Goal: Register for event/course

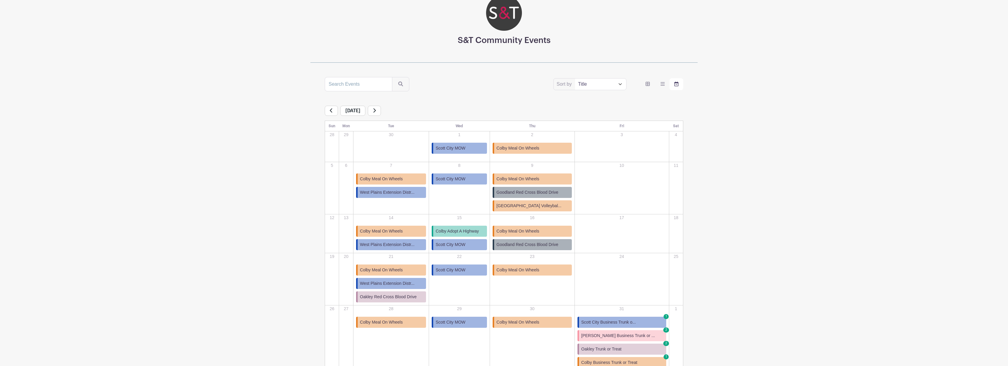
scroll to position [60, 0]
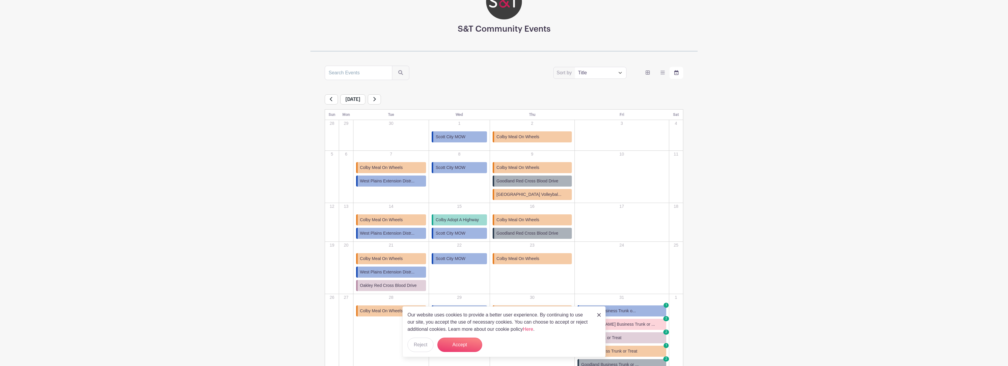
click at [392, 219] on span "Colby Meal On Wheels" at bounding box center [381, 220] width 43 height 6
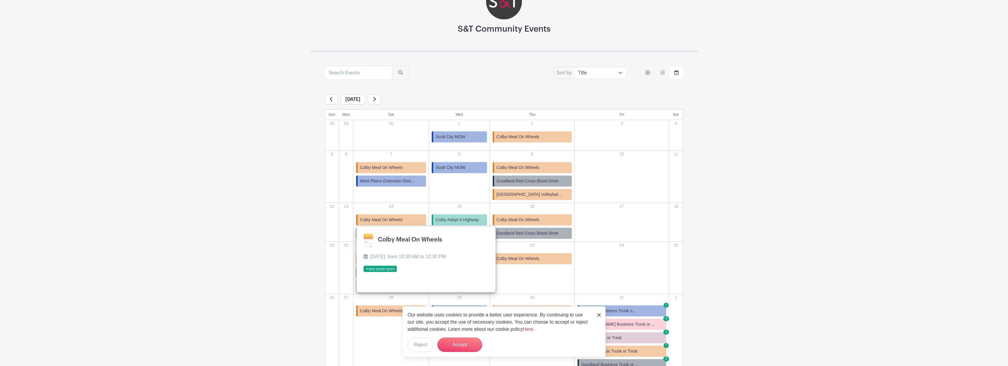
click at [364, 273] on link at bounding box center [364, 273] width 0 height 0
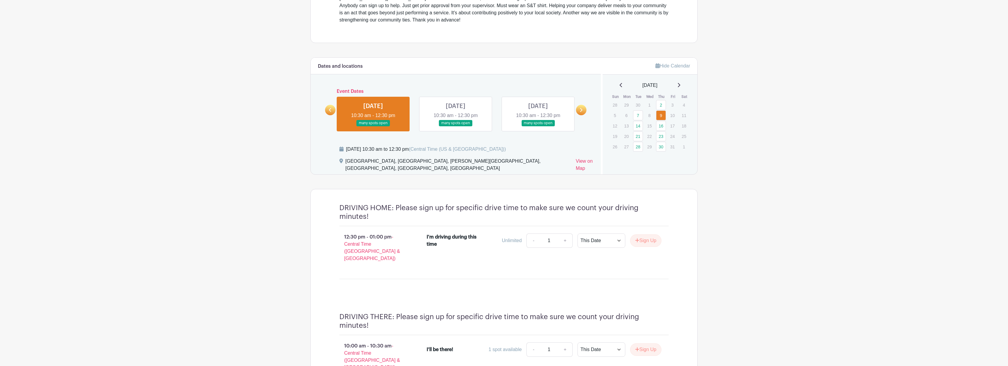
scroll to position [239, 0]
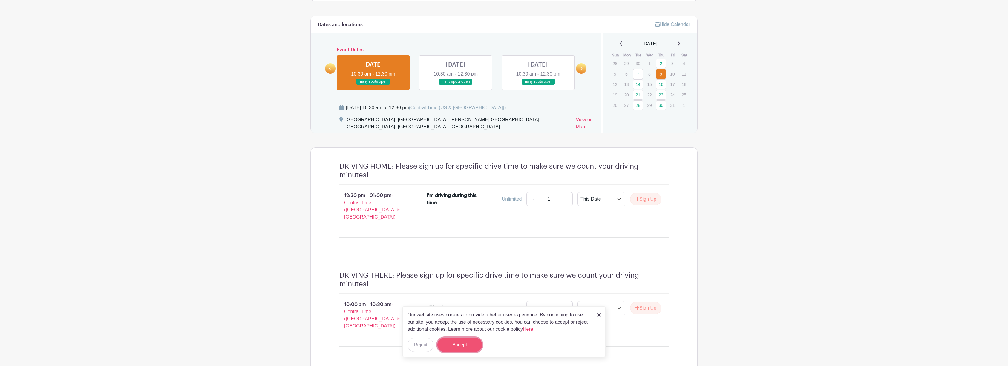
click at [450, 343] on button "Accept" at bounding box center [460, 345] width 45 height 14
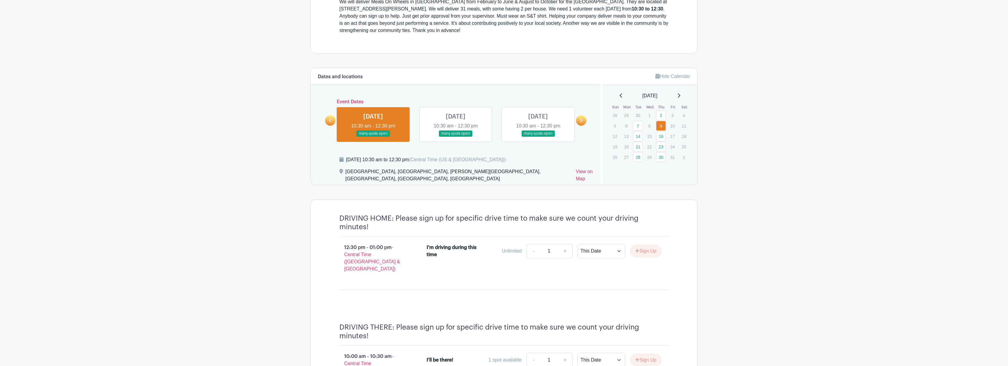
scroll to position [149, 0]
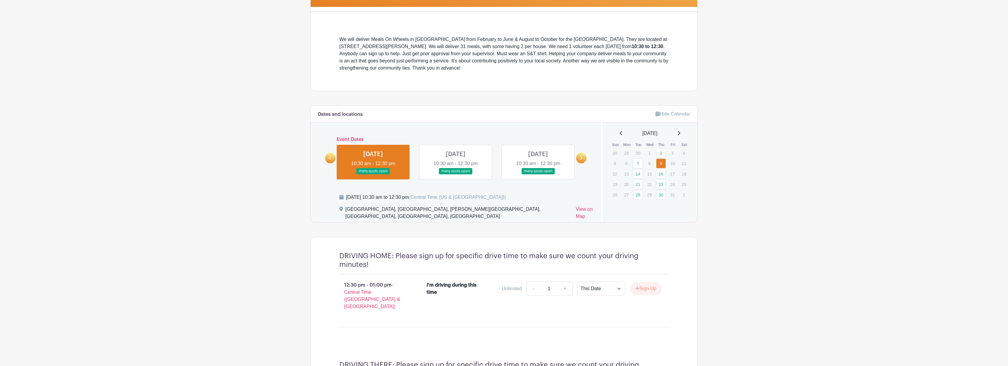
click at [538, 175] on link at bounding box center [538, 175] width 0 height 0
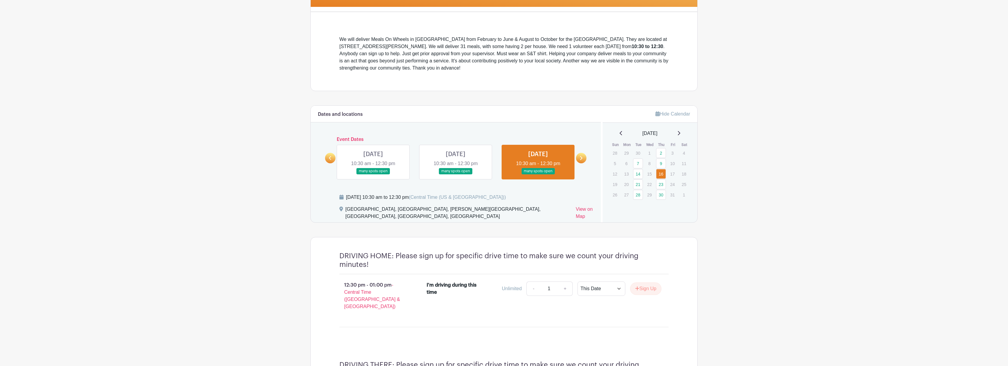
click at [456, 175] on link at bounding box center [456, 175] width 0 height 0
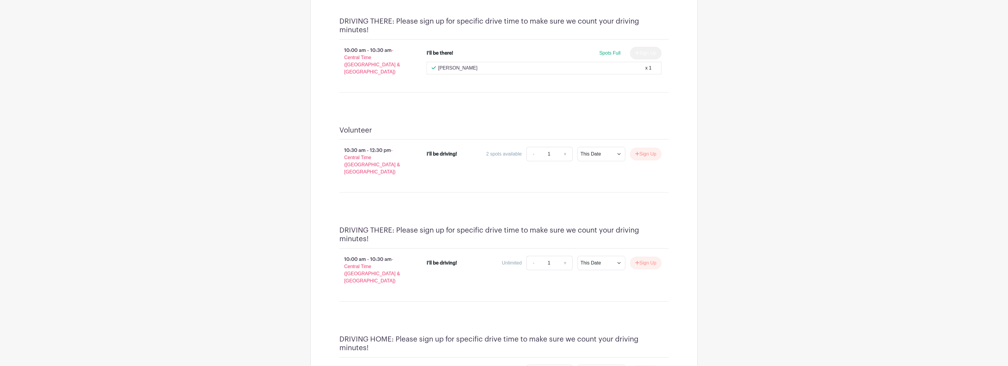
scroll to position [744, 0]
